Goal: Task Accomplishment & Management: Manage account settings

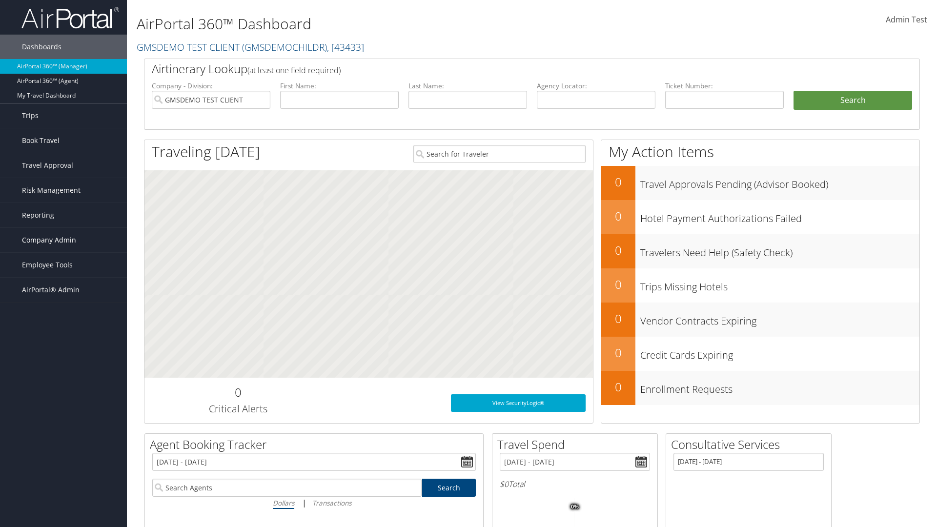
click at [63, 240] on span "Company Admin" at bounding box center [49, 240] width 54 height 24
click at [63, 362] on link "Travel Policy" at bounding box center [63, 362] width 127 height 15
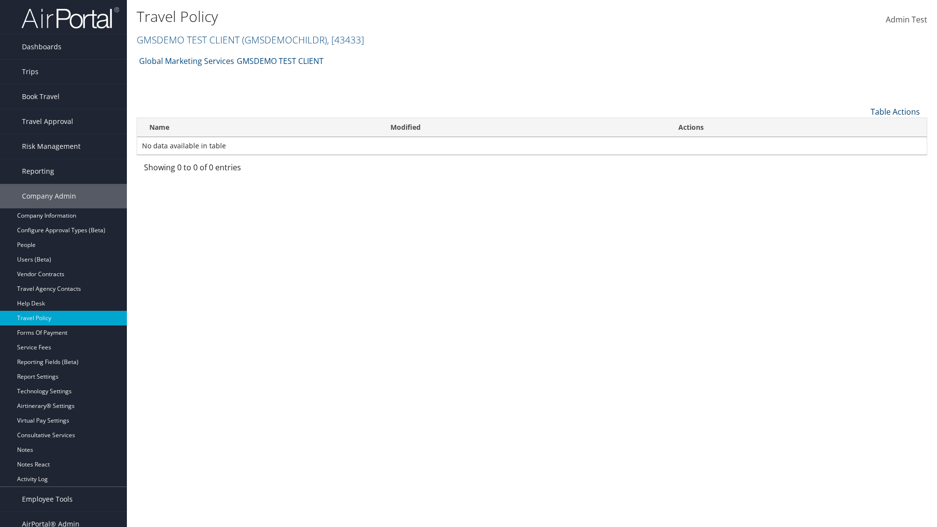
click at [895, 111] on link "Table Actions" at bounding box center [895, 111] width 49 height 11
click at [862, 126] on link "Add New Policy" at bounding box center [862, 127] width 128 height 17
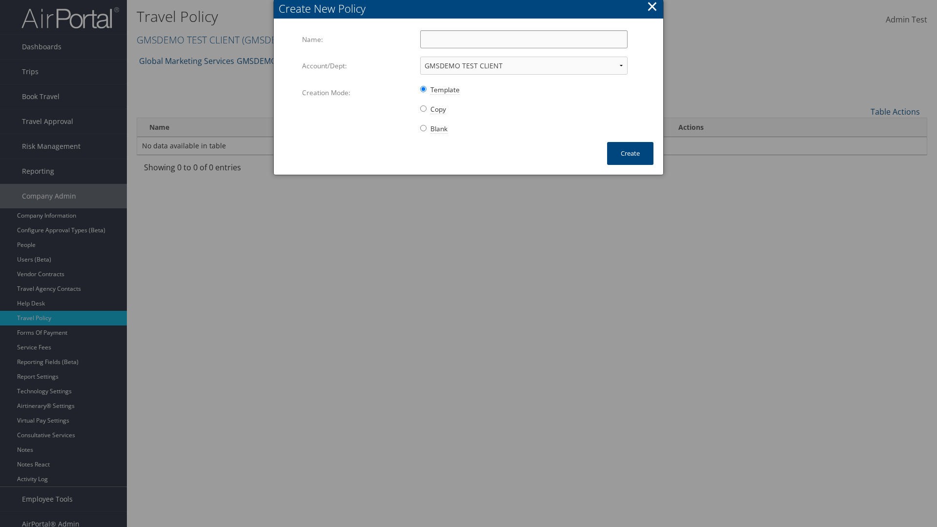
click at [524, 39] on input "Name:" at bounding box center [523, 39] width 207 height 18
type input "Auto Policy for 1139"
click at [630, 153] on button "Create" at bounding box center [630, 153] width 46 height 23
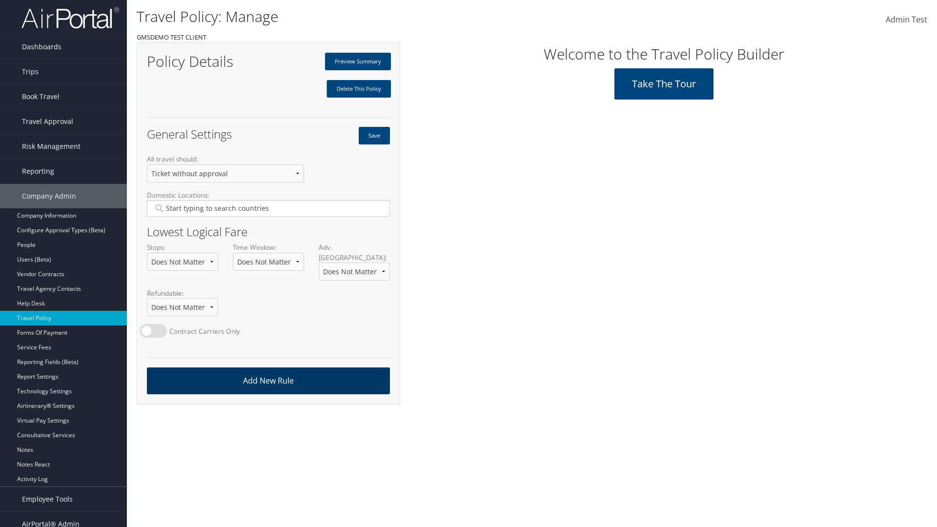
click at [268, 371] on link "Add New Rule" at bounding box center [268, 380] width 243 height 27
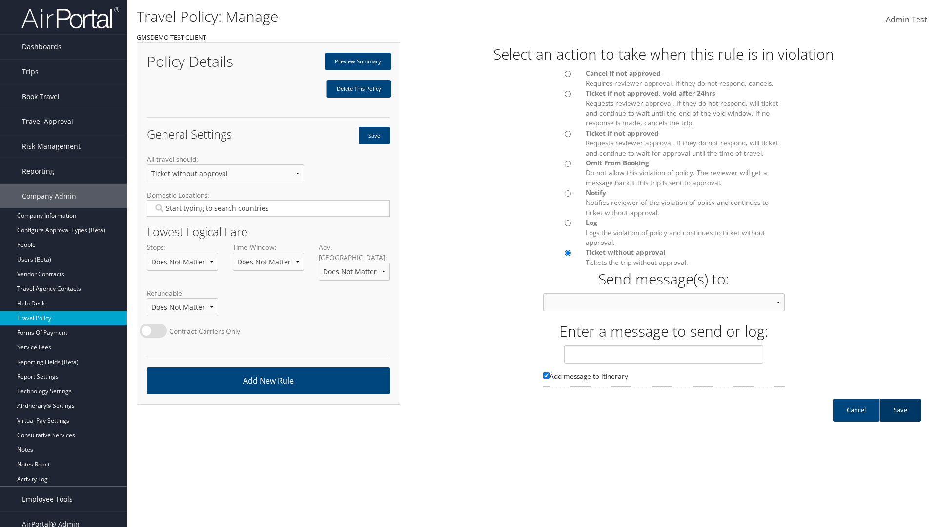
click at [900, 420] on link "Save" at bounding box center [899, 410] width 41 height 23
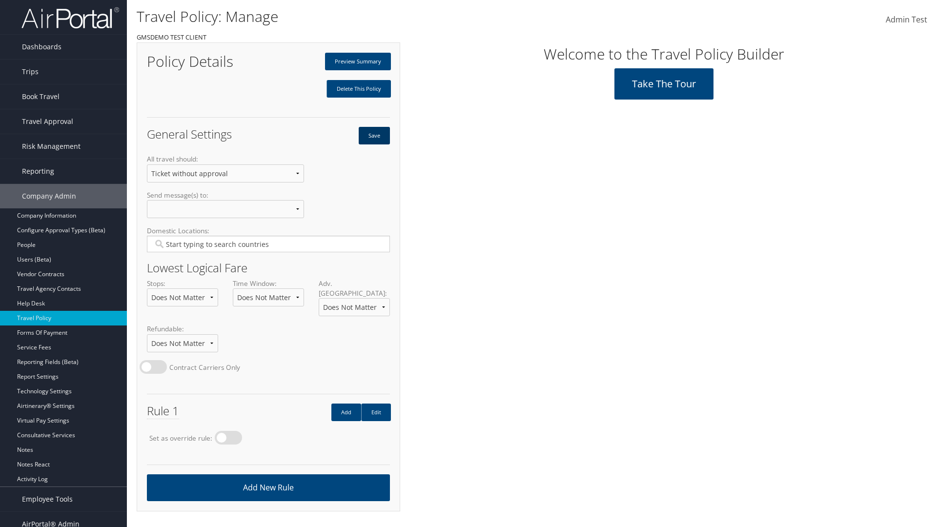
click at [374, 136] on button "Save" at bounding box center [374, 136] width 31 height 18
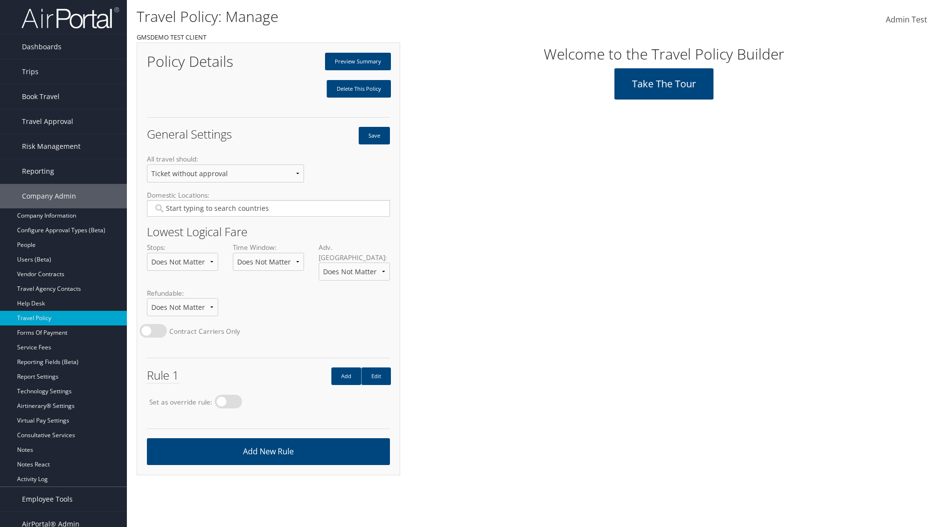
click at [231, 395] on label at bounding box center [228, 402] width 27 height 14
radio input "true"
click at [374, 136] on button "Save" at bounding box center [374, 136] width 31 height 18
